Goal: Navigation & Orientation: Find specific page/section

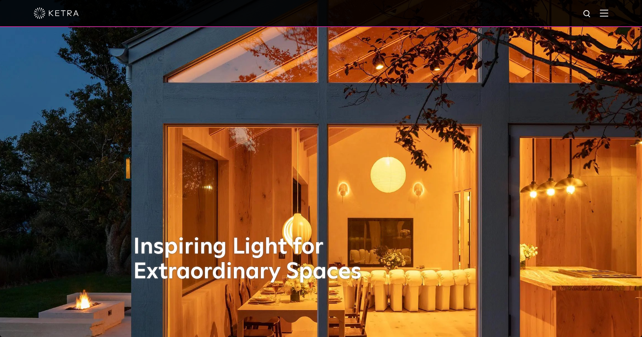
click at [605, 10] on img at bounding box center [604, 12] width 8 height 7
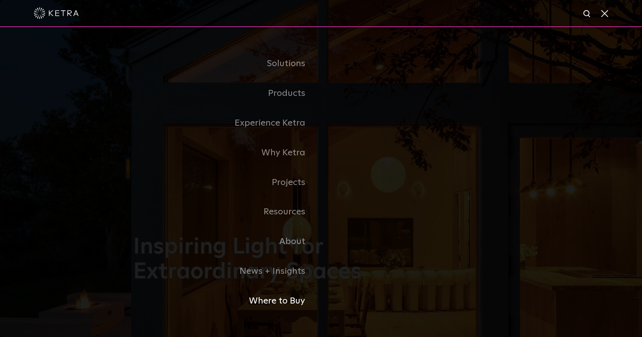
click at [287, 301] on link "Where to Buy" at bounding box center [227, 301] width 188 height 30
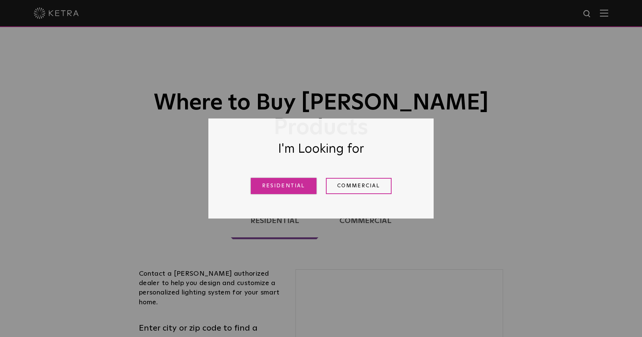
click at [302, 185] on link "Residential" at bounding box center [284, 186] width 66 height 16
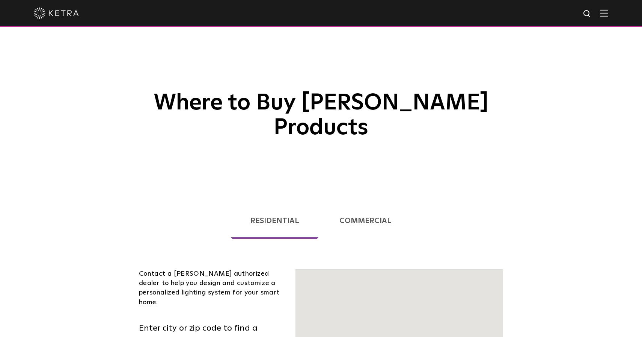
scroll to position [192, 0]
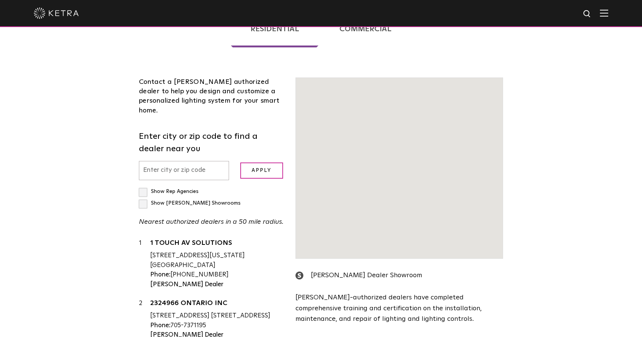
click at [192, 161] on input "text" at bounding box center [184, 170] width 90 height 19
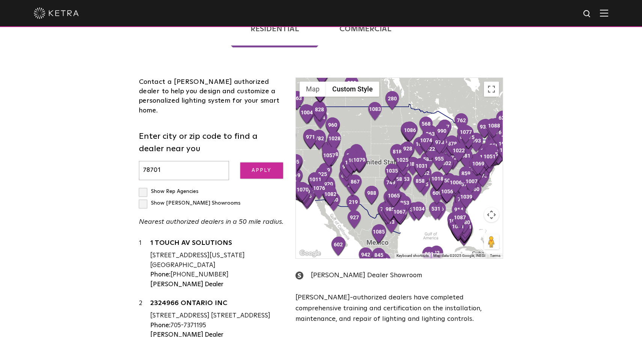
type input "78701"
click at [273, 162] on input "Apply" at bounding box center [261, 170] width 43 height 16
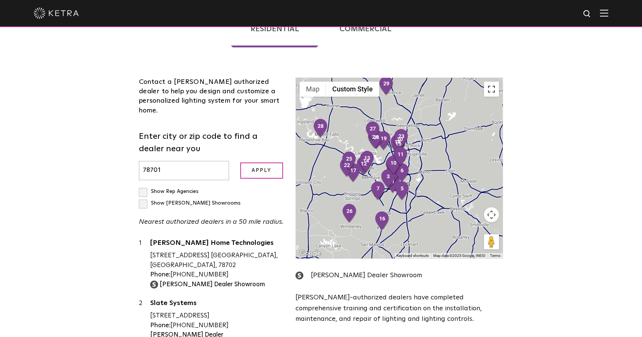
click at [492, 82] on button "Toggle fullscreen view" at bounding box center [491, 89] width 15 height 15
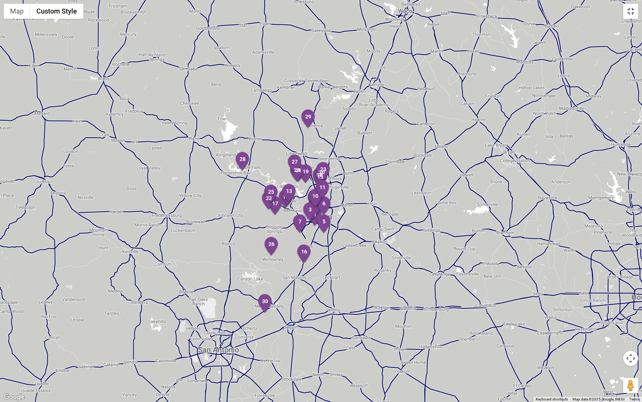
click at [631, 15] on button "Toggle fullscreen view" at bounding box center [631, 11] width 15 height 15
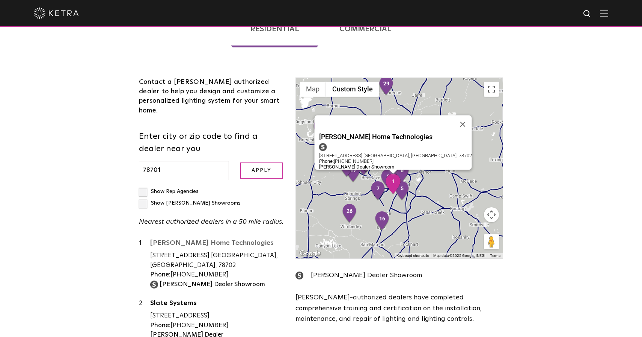
click at [218, 239] on link "[PERSON_NAME] Home Technologies" at bounding box center [217, 243] width 134 height 9
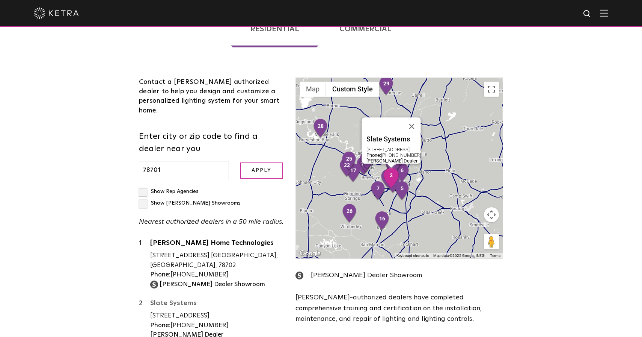
click at [182, 299] on link "Slate Systems" at bounding box center [217, 303] width 134 height 9
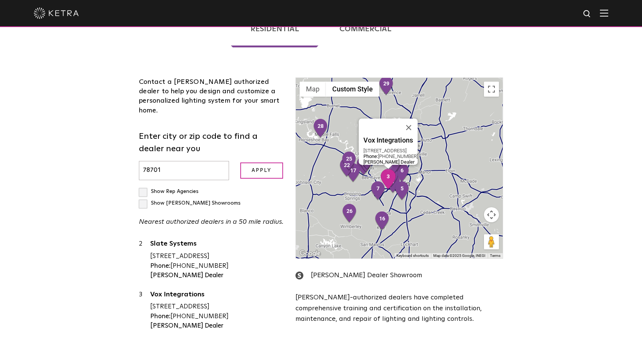
scroll to position [60, 0]
click at [185, 290] on link "Vox Integrations" at bounding box center [217, 294] width 134 height 9
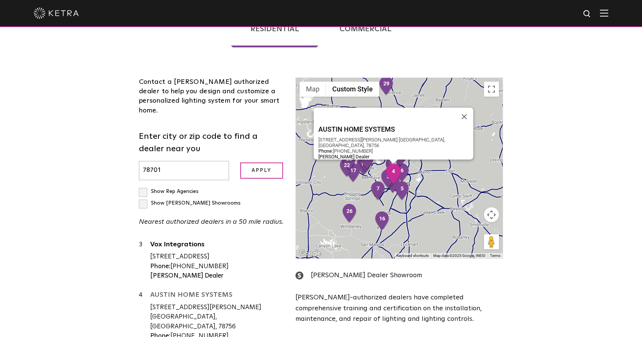
click at [195, 291] on link "AUSTIN HOME SYSTEMS" at bounding box center [217, 295] width 134 height 9
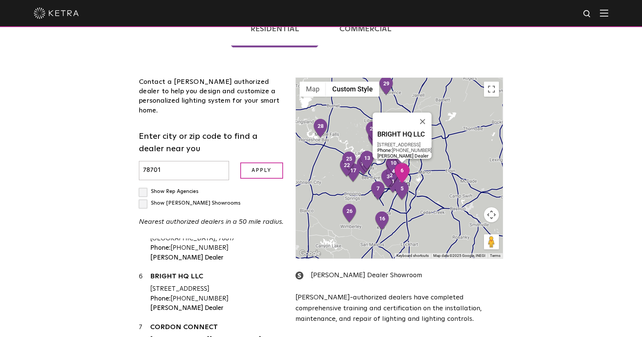
scroll to position [273, 0]
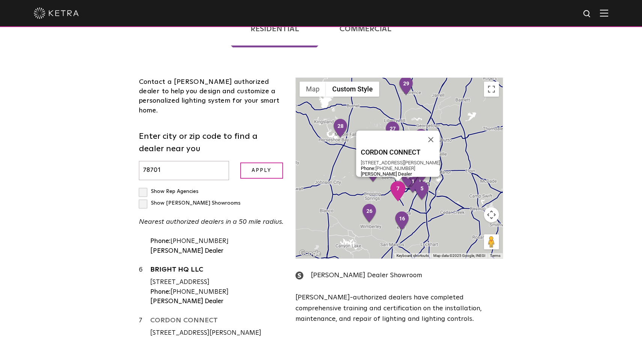
click at [213, 317] on link "CORDON CONNECT" at bounding box center [217, 321] width 134 height 9
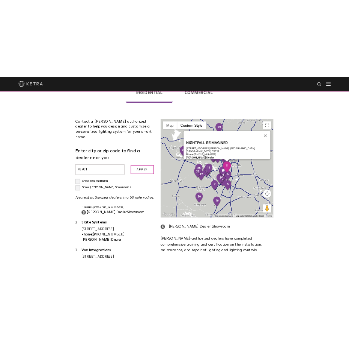
scroll to position [0, 0]
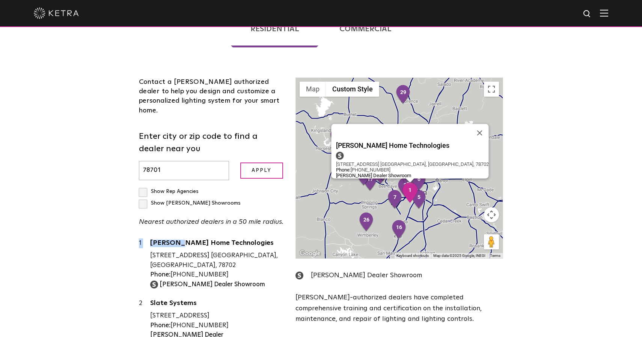
drag, startPoint x: 143, startPoint y: 183, endPoint x: 221, endPoint y: 226, distance: 88.3
click at [221, 226] on div "Contact a [PERSON_NAME] authorized dealer to help you design and customize a pe…" at bounding box center [211, 236] width 157 height 319
